Goal: Find specific page/section: Find specific page/section

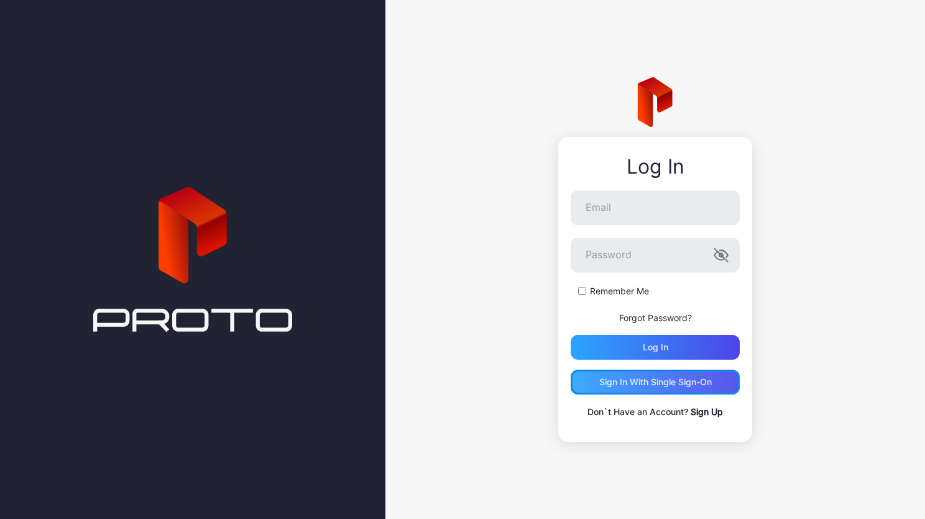
click at [646, 381] on div "Sign in With Single Sign-On" at bounding box center [656, 382] width 113 height 10
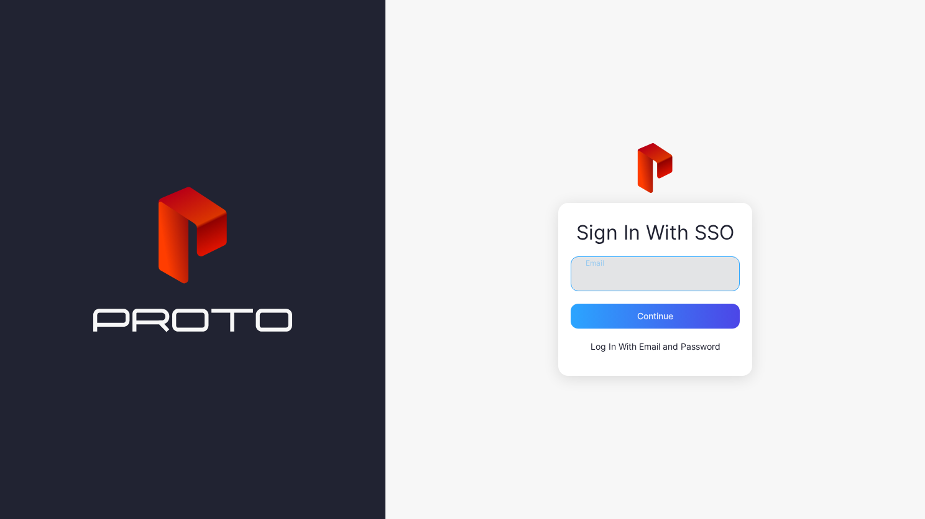
click at [640, 282] on input "Email" at bounding box center [655, 273] width 169 height 35
type input "**********"
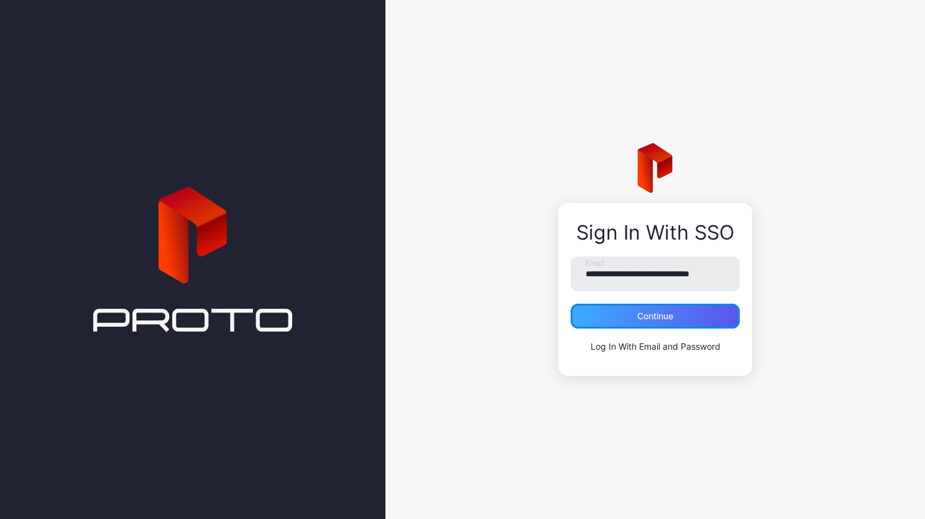
click at [670, 320] on div "Continue" at bounding box center [655, 316] width 36 height 10
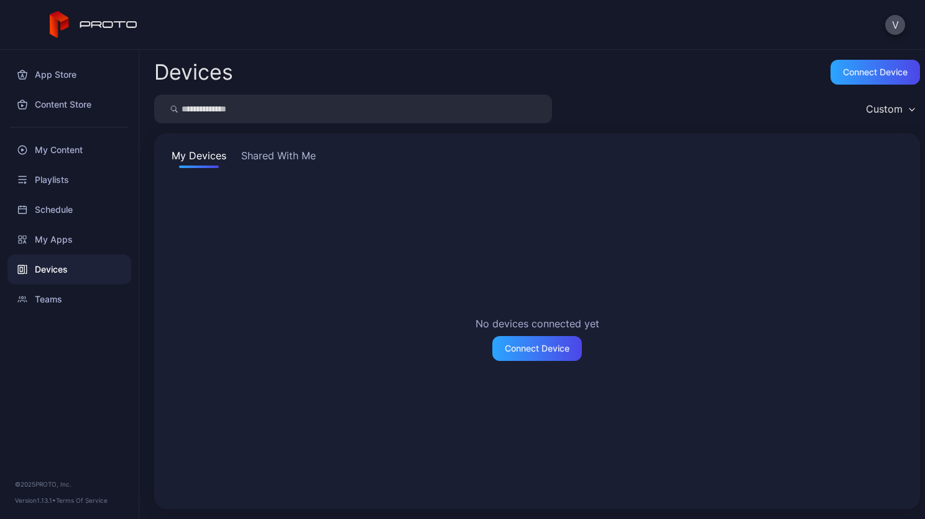
click at [271, 159] on button "Shared With Me" at bounding box center [279, 158] width 80 height 20
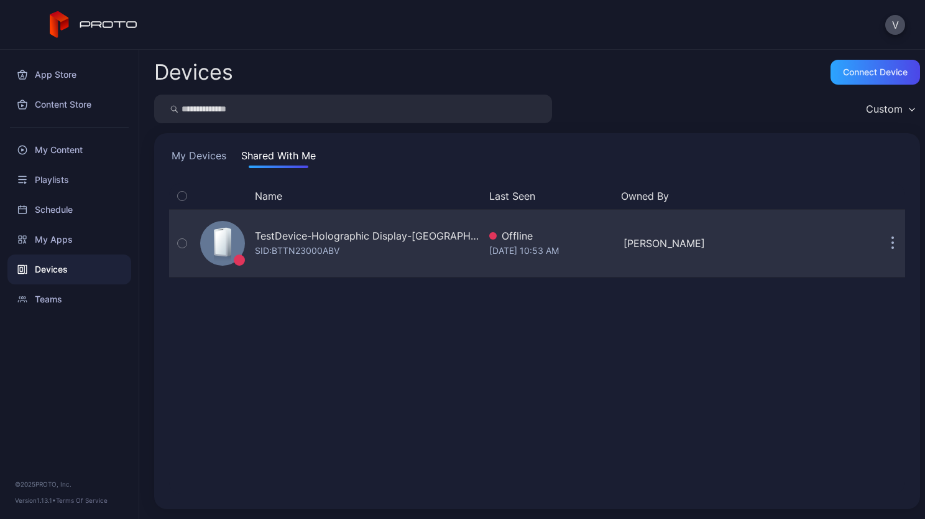
click at [499, 251] on div "[DATE] 10:53 AM" at bounding box center [551, 250] width 125 height 15
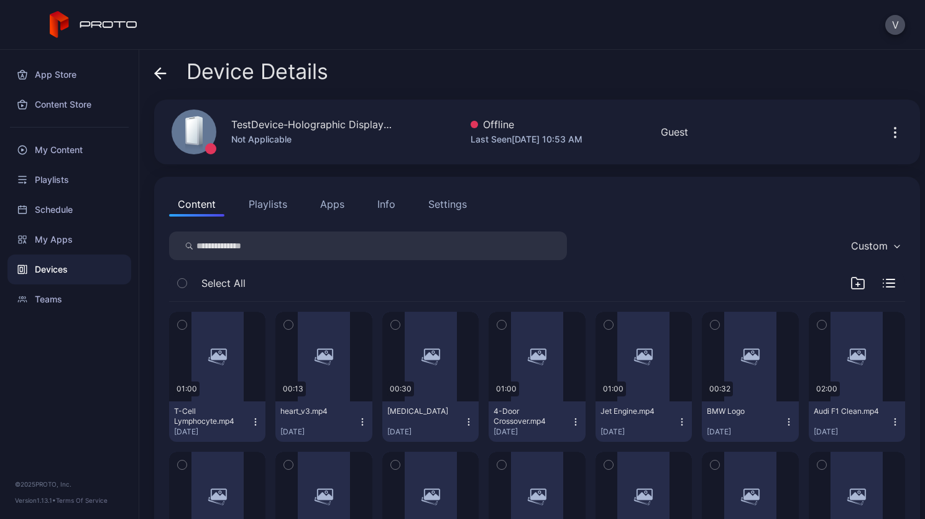
click at [387, 209] on div "Info" at bounding box center [387, 204] width 18 height 15
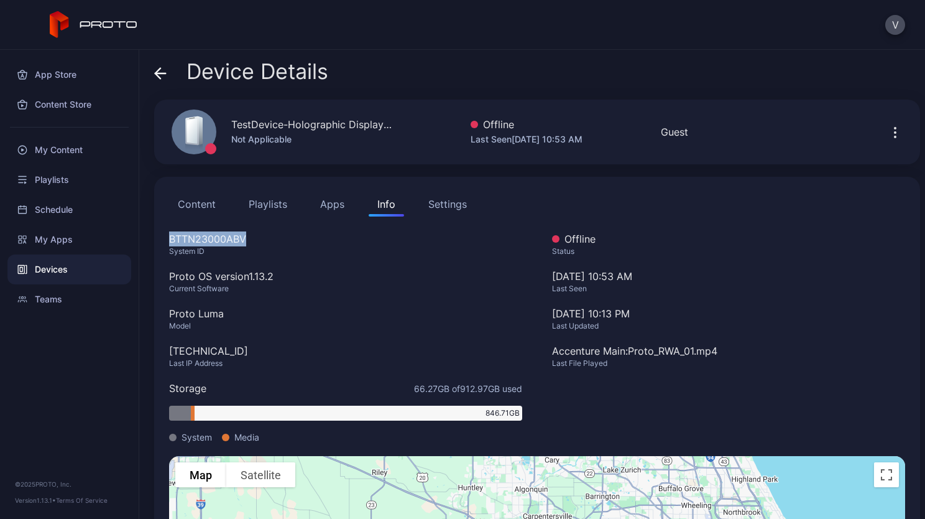
drag, startPoint x: 269, startPoint y: 229, endPoint x: 161, endPoint y: 228, distance: 108.2
click at [161, 228] on div "Content Playlists Apps Info Settings BTTN23000ABV System ID Proto OS version 1.…" at bounding box center [537, 435] width 766 height 517
copy div "BTTN23000ABV"
click at [58, 61] on div "App Store" at bounding box center [69, 75] width 124 height 30
